Goal: Transaction & Acquisition: Book appointment/travel/reservation

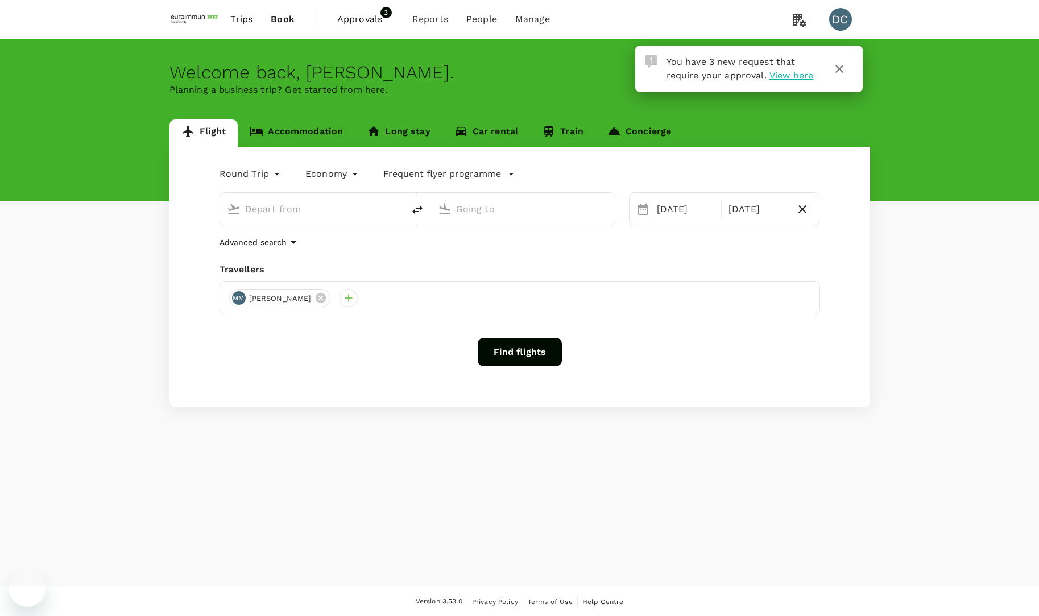
type input "[GEOGRAPHIC_DATA], [GEOGRAPHIC_DATA] (any)"
type input "Singapore Changi (SIN)"
